Goal: Information Seeking & Learning: Check status

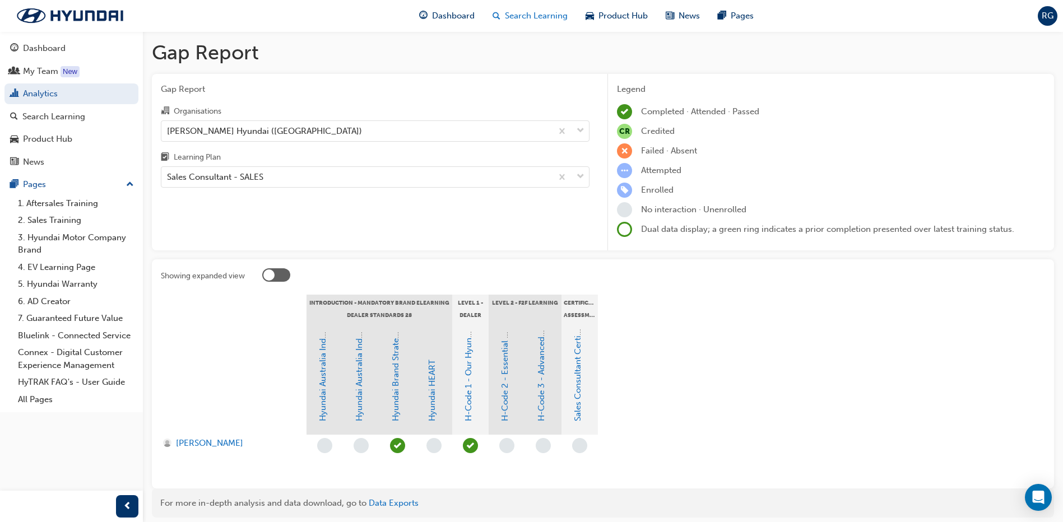
click at [538, 11] on span "Search Learning" at bounding box center [536, 16] width 63 height 13
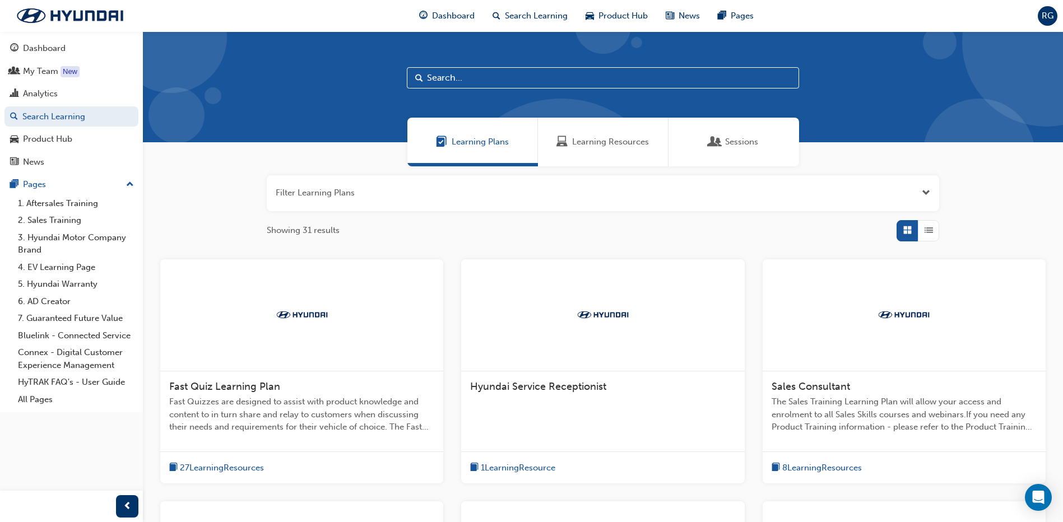
click at [735, 145] on span "Sessions" at bounding box center [741, 142] width 33 height 13
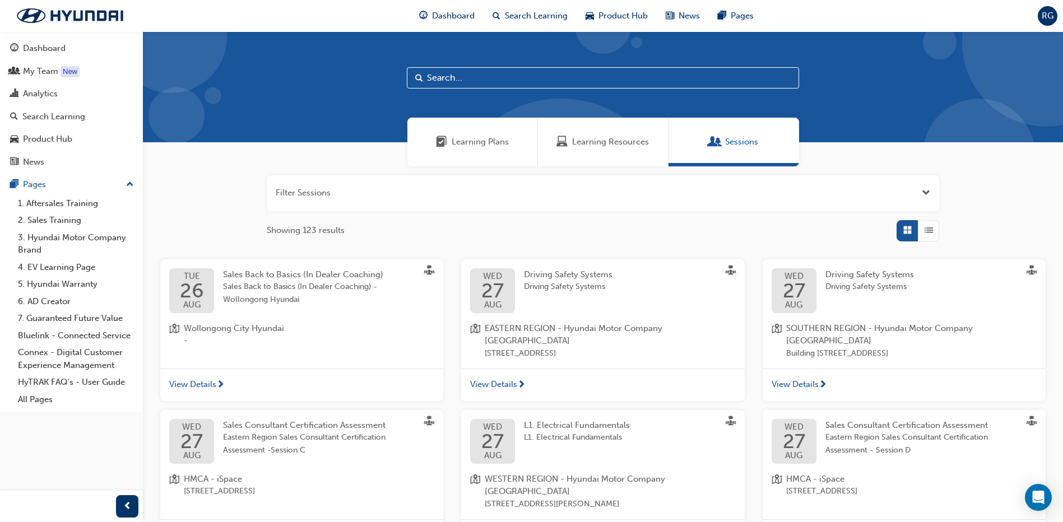
click at [436, 79] on input "text" at bounding box center [603, 77] width 392 height 21
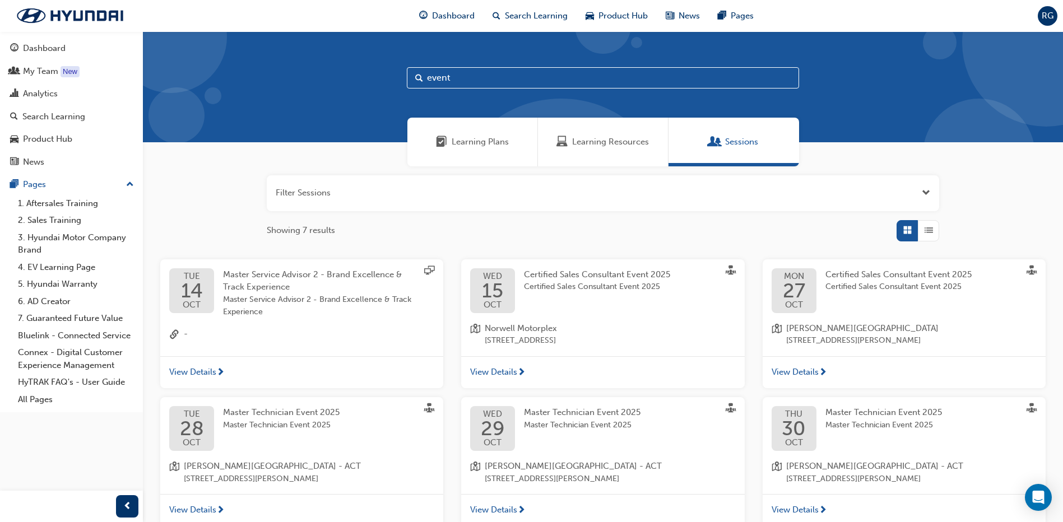
type input "event"
click at [596, 278] on span "Certified Sales Consultant Event 2025" at bounding box center [597, 274] width 146 height 10
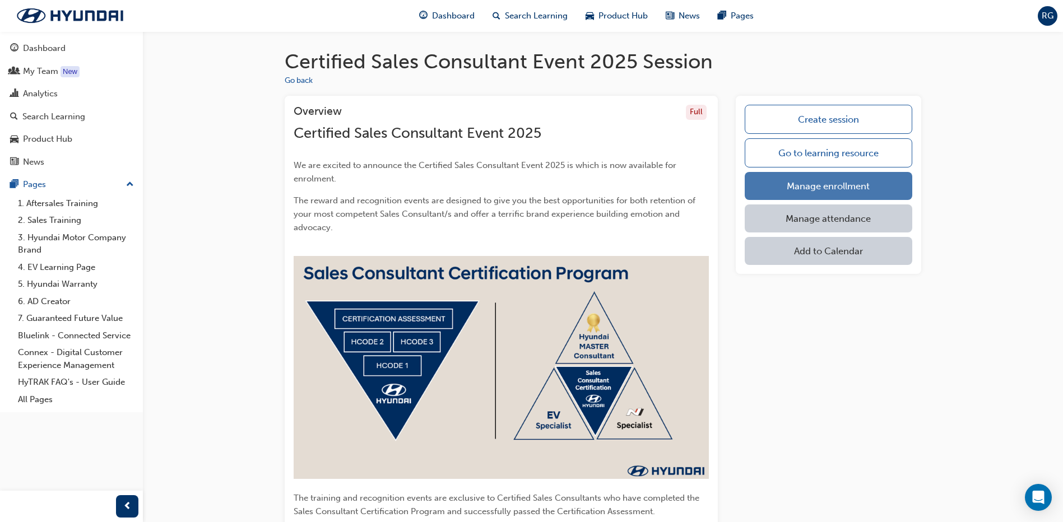
click at [814, 191] on link "Manage enrollment" at bounding box center [829, 186] width 168 height 28
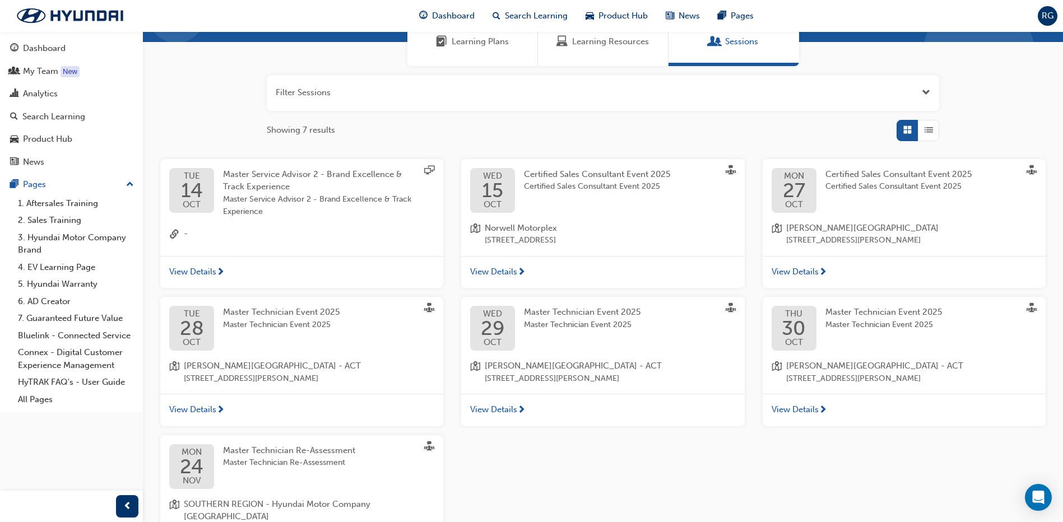
scroll to position [112, 0]
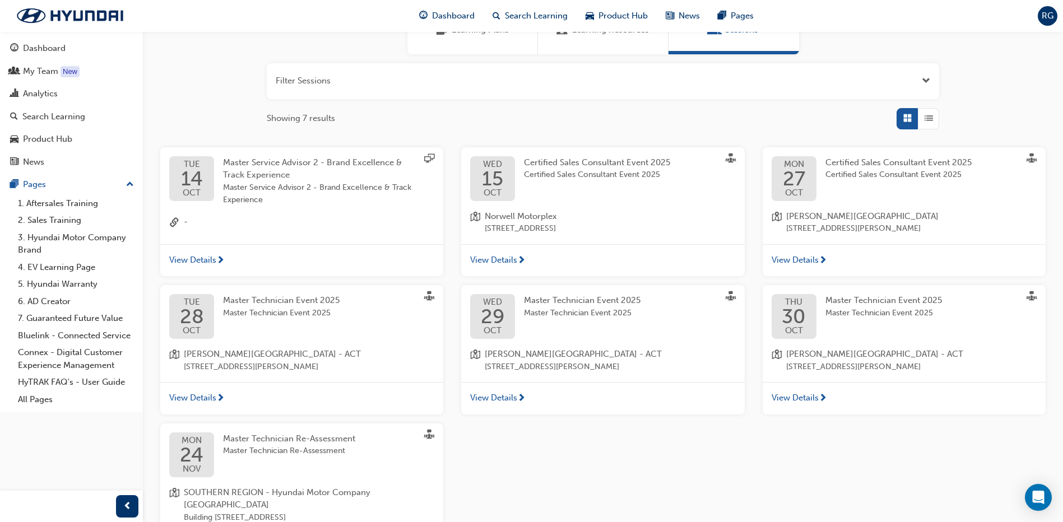
click at [912, 189] on div "Certified Sales Consultant Event 2025 Certified Sales Consultant Event 2025" at bounding box center [907, 178] width 164 height 45
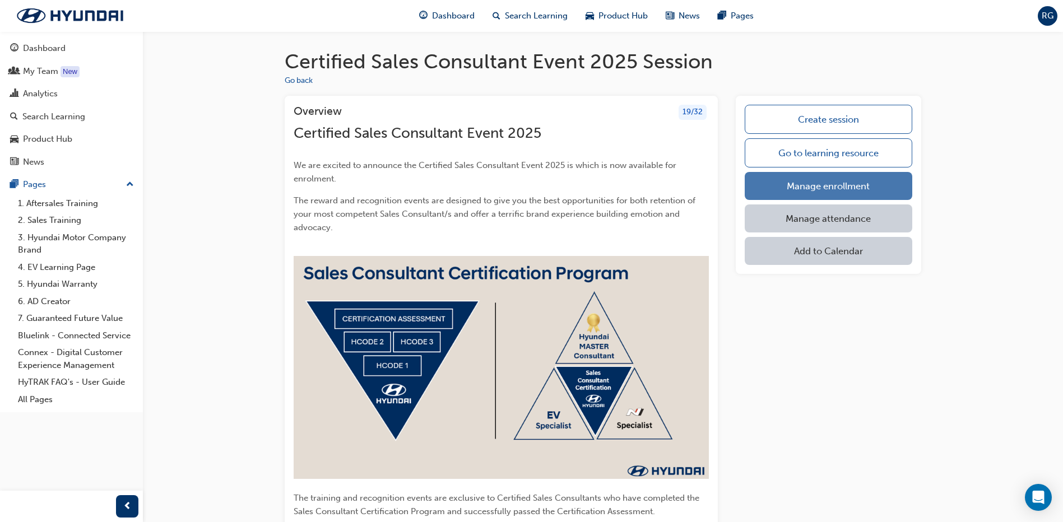
click at [782, 181] on link "Manage enrollment" at bounding box center [829, 186] width 168 height 28
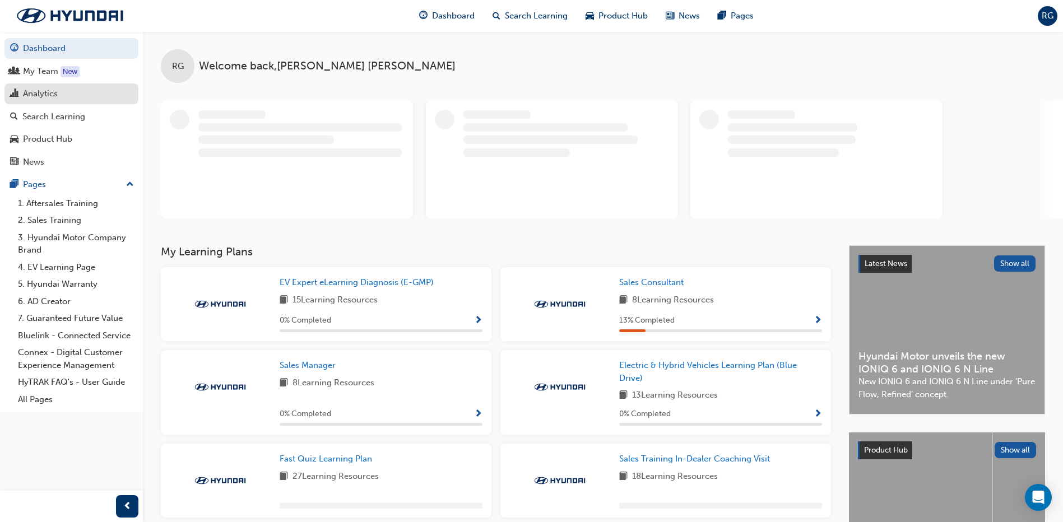
click at [47, 99] on div "Analytics" at bounding box center [40, 93] width 35 height 13
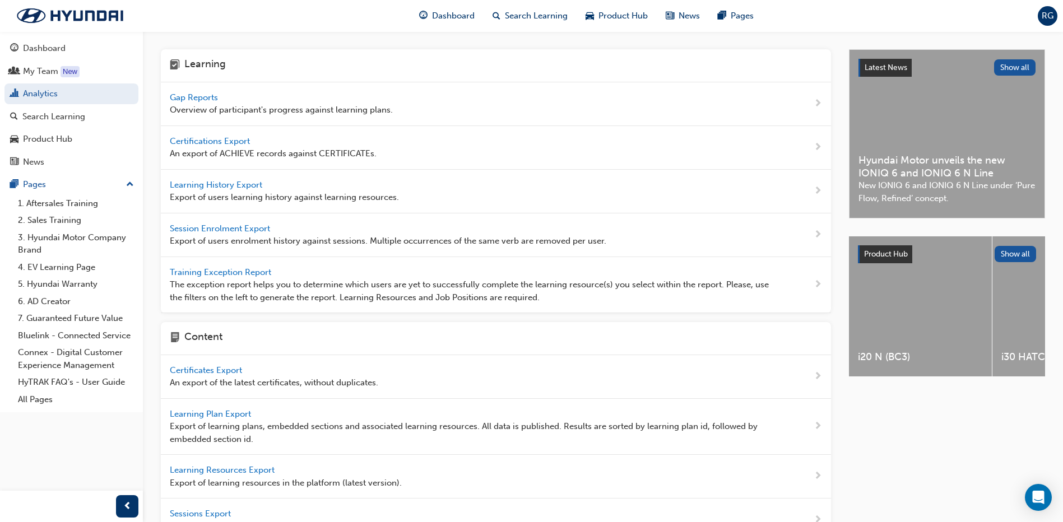
click at [206, 99] on span "Gap Reports" at bounding box center [195, 97] width 50 height 10
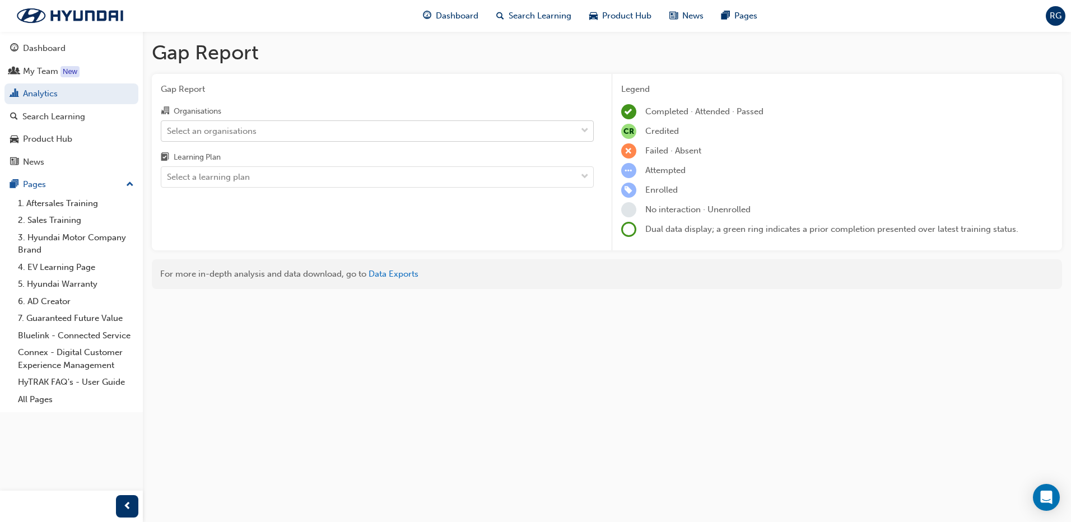
click at [245, 130] on div "Select an organisations" at bounding box center [212, 130] width 90 height 13
click at [168, 130] on input "Organisations Select an organisations" at bounding box center [167, 131] width 1 height 10
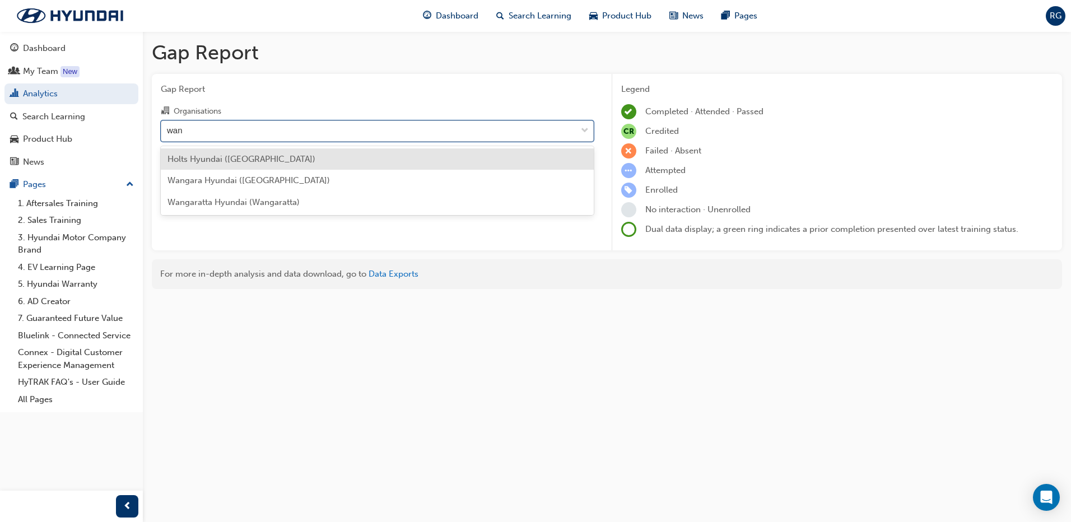
type input "wang"
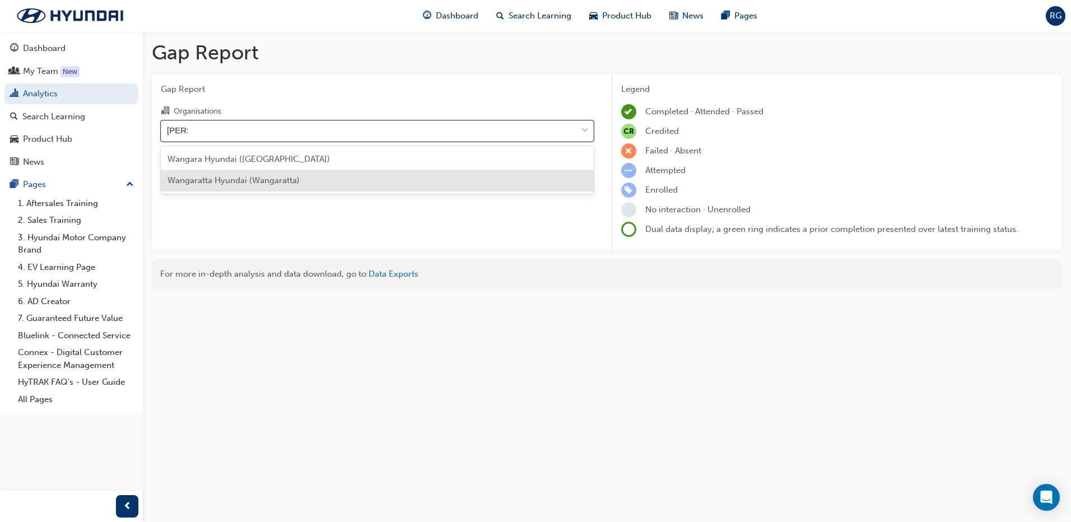
click at [216, 179] on span "Wangaratta Hyundai (Wangaratta)" at bounding box center [234, 180] width 132 height 10
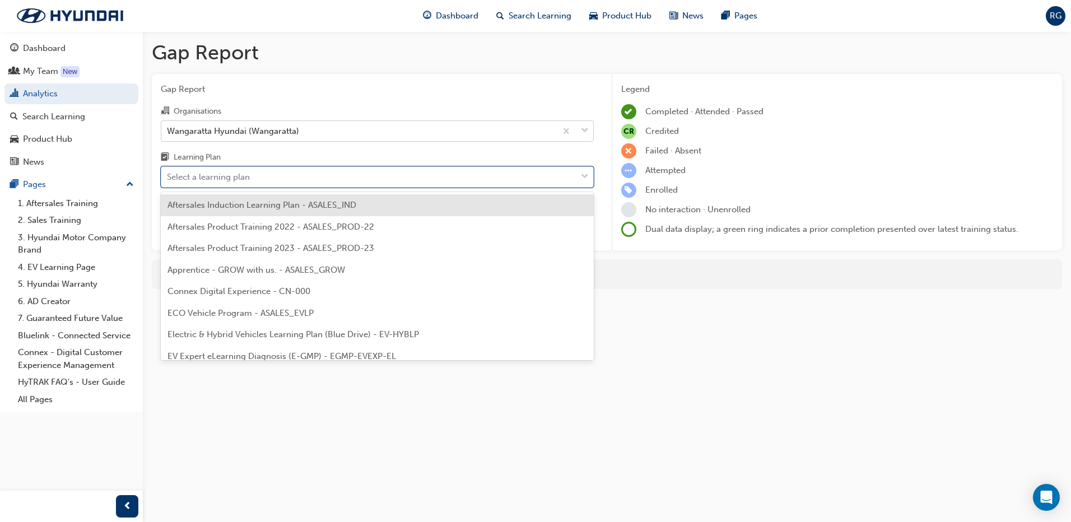
click at [221, 178] on div "Select a learning plan" at bounding box center [208, 177] width 83 height 13
click at [168, 178] on input "Learning Plan option Aftersales Induction Learning Plan - ASALES_IND focused, 1…" at bounding box center [167, 177] width 1 height 10
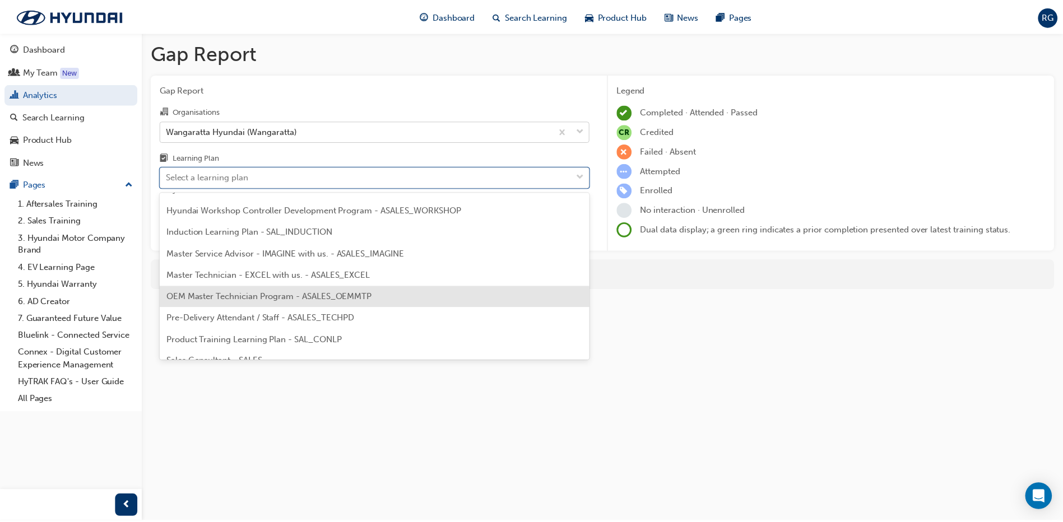
scroll to position [527, 0]
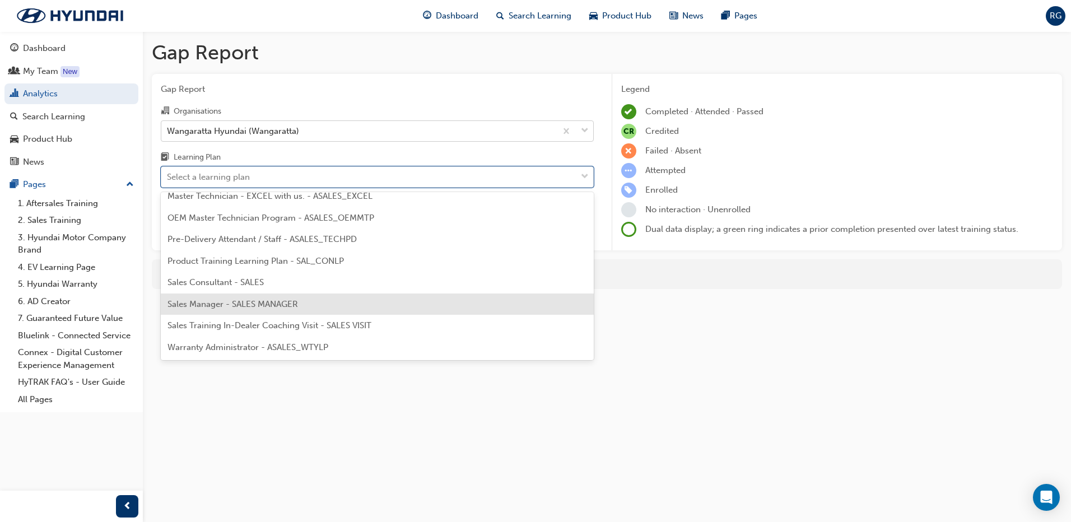
click at [253, 305] on span "Sales Manager - SALES MANAGER" at bounding box center [233, 304] width 131 height 10
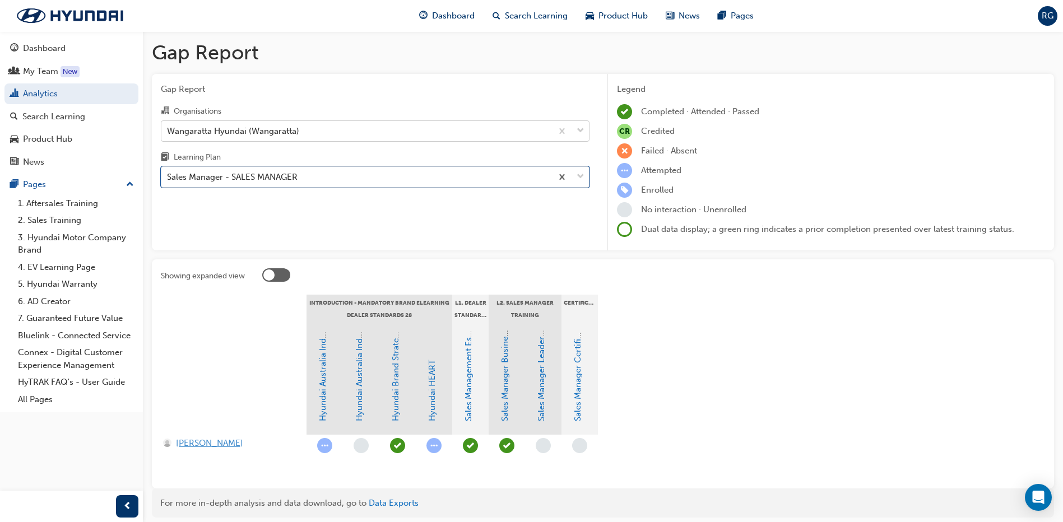
click at [198, 440] on span "Wally Armstrong" at bounding box center [209, 443] width 67 height 13
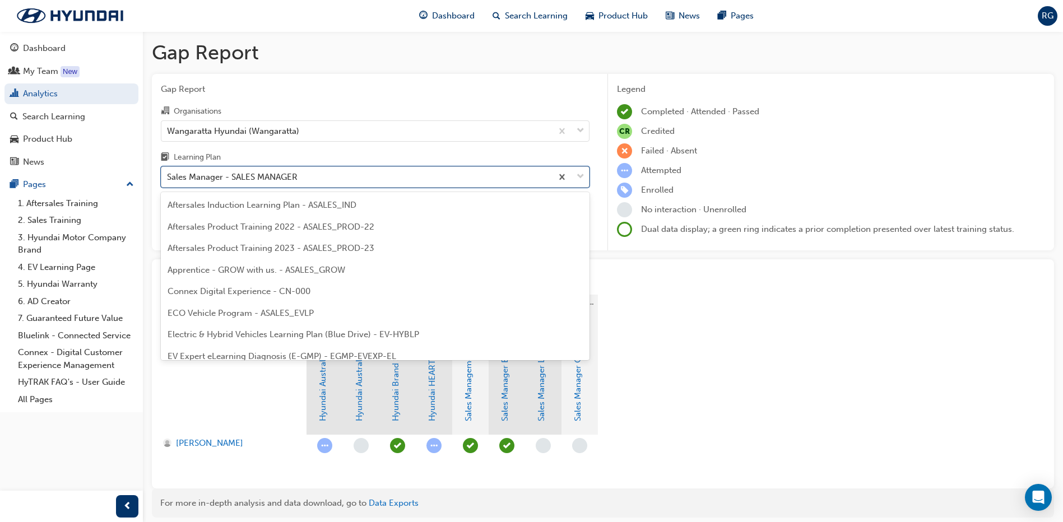
click at [312, 172] on div "Sales Manager - SALES MANAGER" at bounding box center [356, 178] width 391 height 20
click at [168, 172] on input "Learning Plan option Sales Manager - SALES MANAGER focused, 30 of 32. 32 result…" at bounding box center [167, 177] width 1 height 10
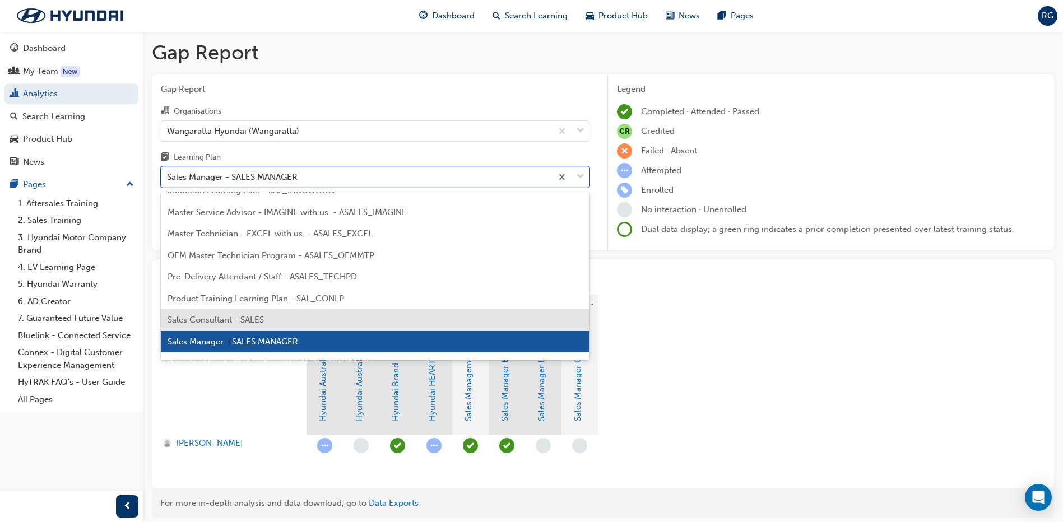
click at [249, 318] on span "Sales Consultant - SALES" at bounding box center [216, 320] width 96 height 10
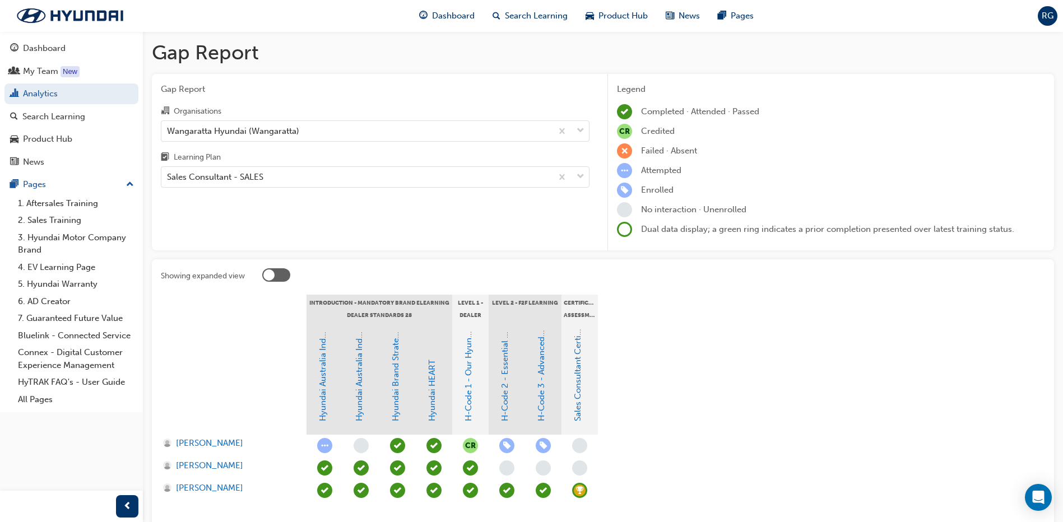
click at [202, 203] on div "Gap Report Organisations Wangaratta Hyundai (Wangaratta) Learning Plan Sales Co…" at bounding box center [375, 162] width 447 height 177
